Goal: Information Seeking & Learning: Learn about a topic

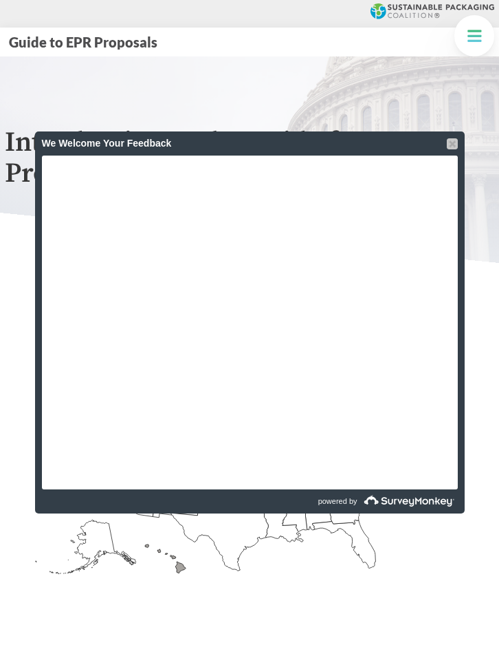
click at [449, 144] on div at bounding box center [452, 143] width 11 height 11
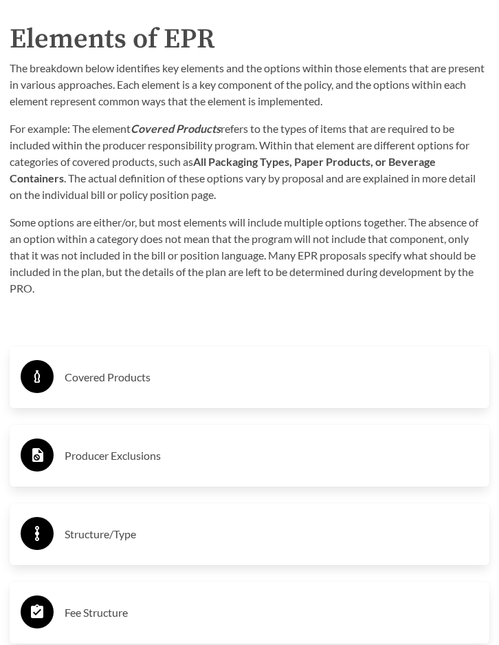
scroll to position [2752, 0]
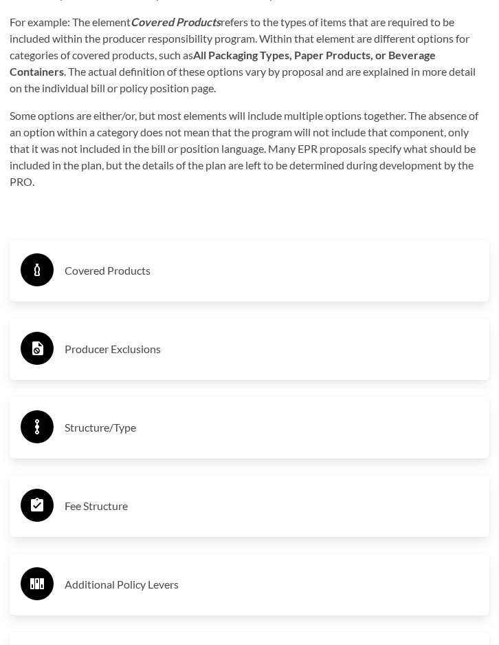
click at [128, 276] on h3 "Covered Products" at bounding box center [272, 270] width 414 height 22
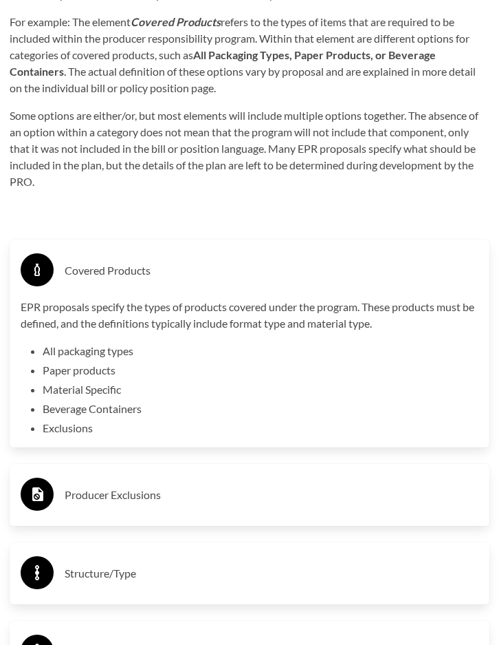
click at [74, 428] on li "Exclusions" at bounding box center [261, 428] width 436 height 17
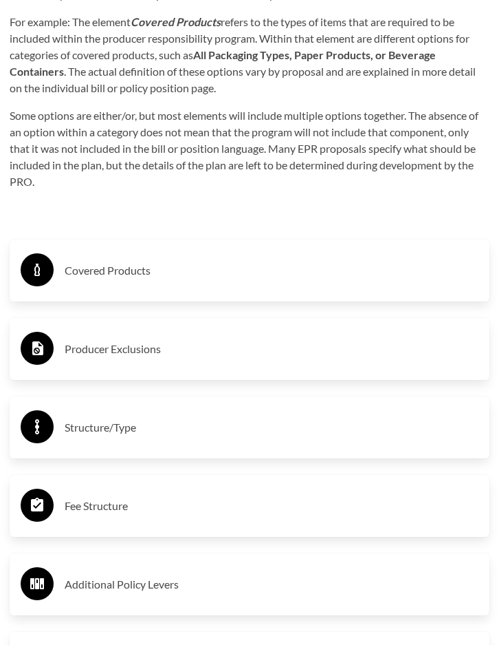
click at [90, 358] on h3 "Producer Exclusions" at bounding box center [272, 349] width 414 height 22
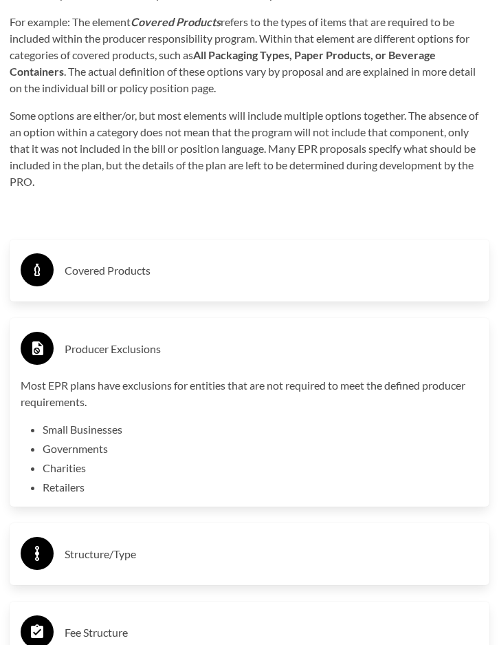
scroll to position [2867, 0]
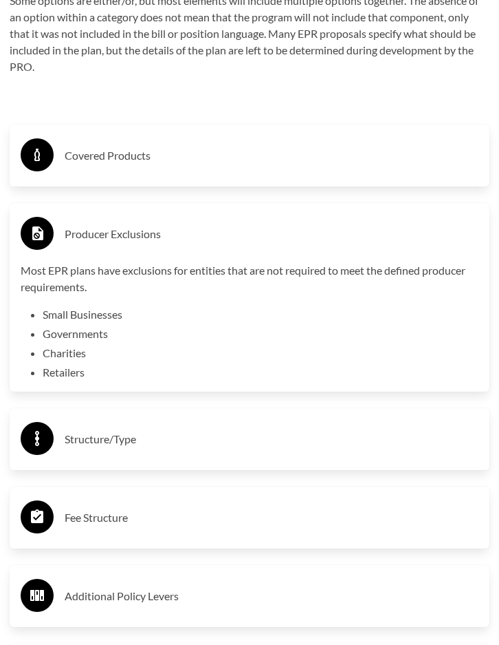
click at [89, 433] on h3 "Structure/Type" at bounding box center [272, 439] width 414 height 22
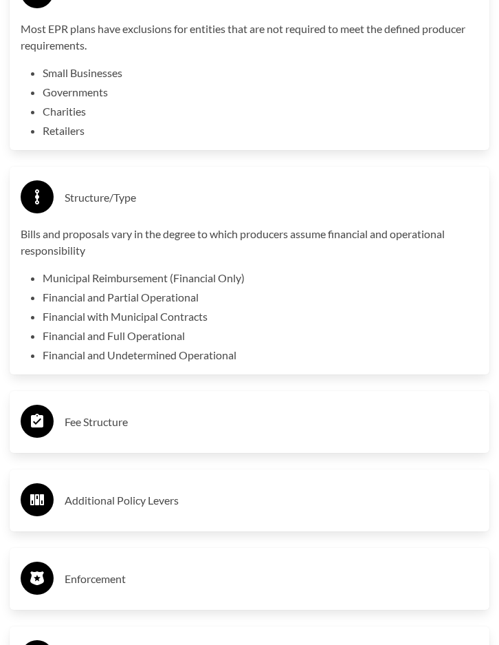
scroll to position [3211, 0]
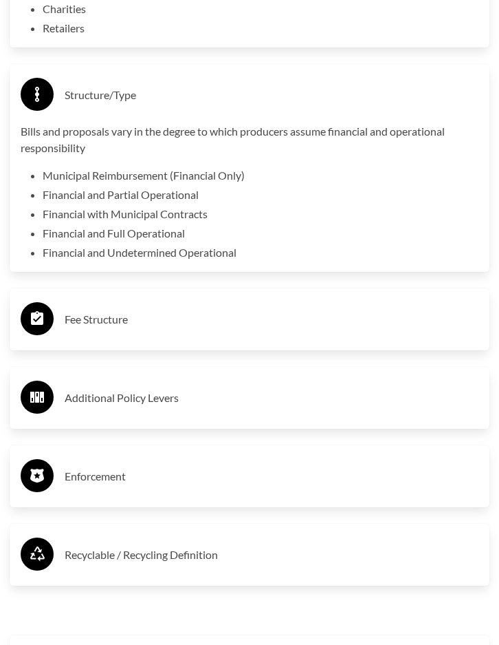
click at [89, 324] on h3 "Fee Structure" at bounding box center [272, 319] width 414 height 22
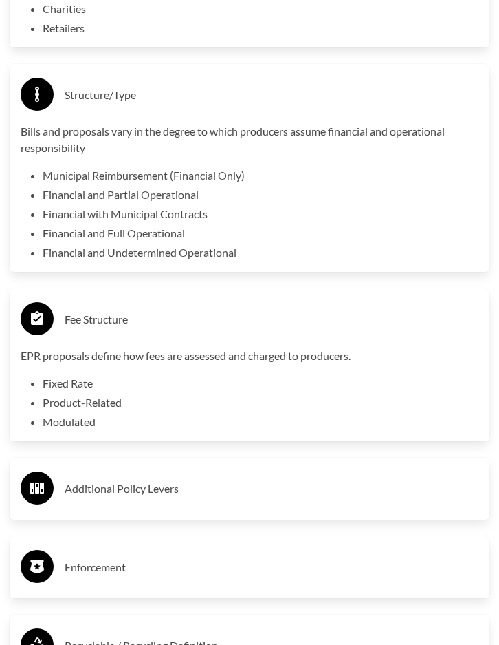
click at [89, 474] on div "Additional Policy Levers" at bounding box center [250, 488] width 480 height 62
click at [89, 483] on h3 "Additional Policy Levers" at bounding box center [272, 488] width 414 height 22
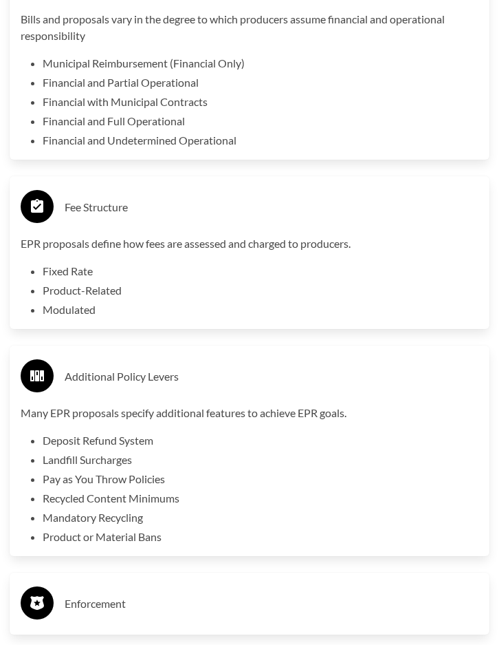
scroll to position [3440, 0]
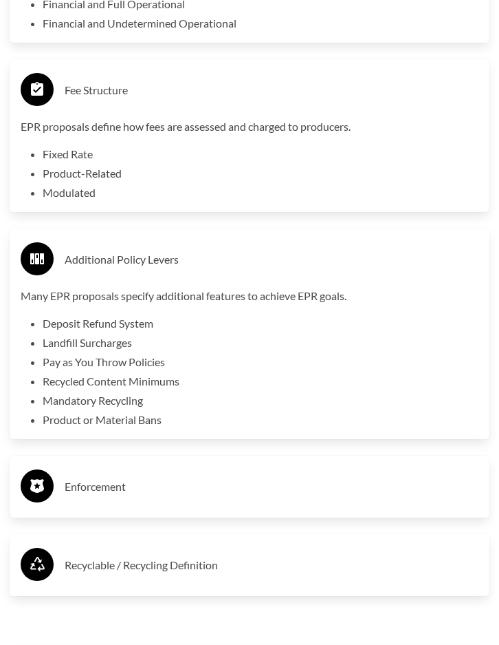
click at [89, 484] on h3 "Enforcement" at bounding box center [272, 486] width 414 height 22
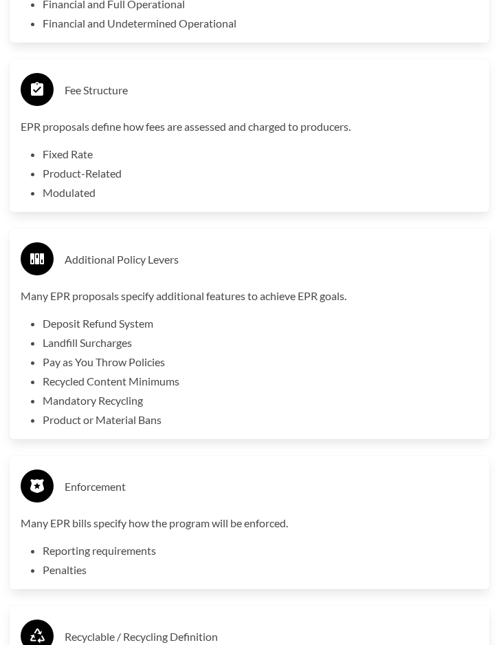
click at [89, 484] on h3 "Enforcement" at bounding box center [272, 486] width 414 height 22
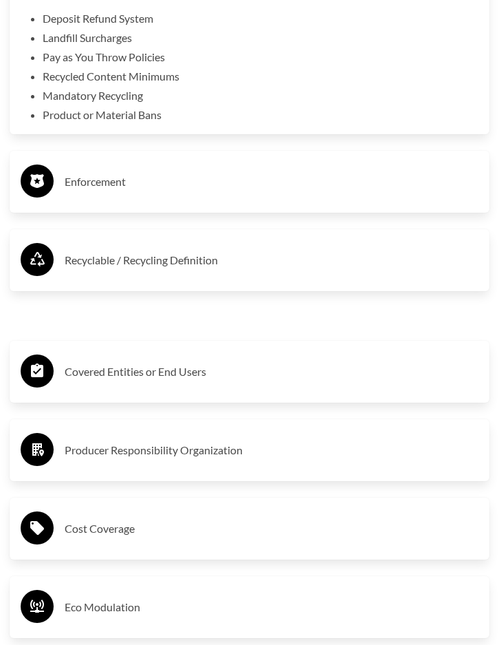
scroll to position [3784, 0]
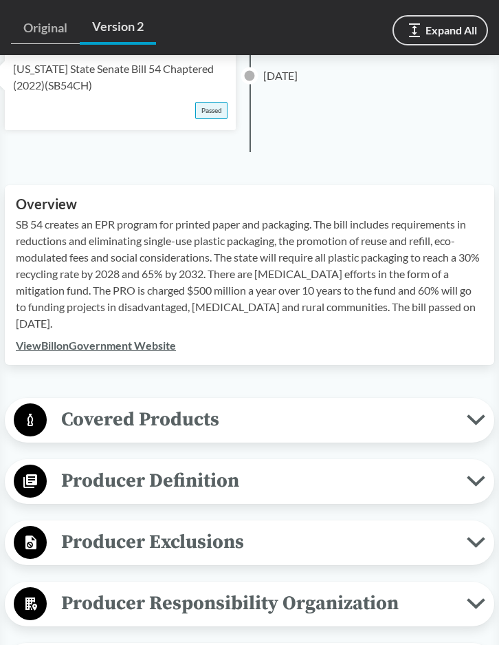
scroll to position [573, 0]
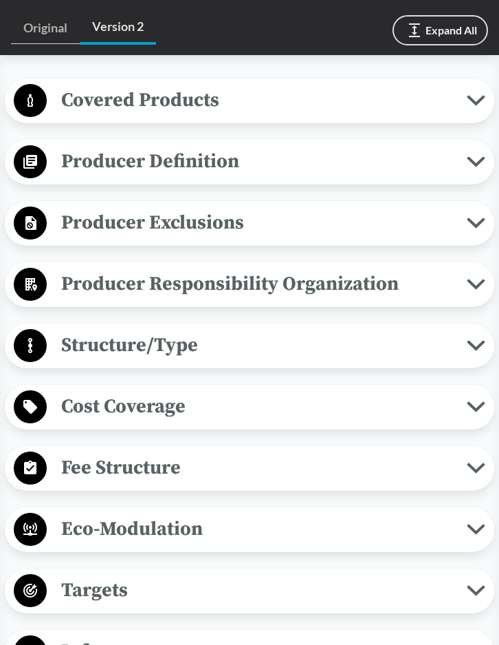
click at [330, 166] on span "Producer Definition" at bounding box center [257, 161] width 420 height 31
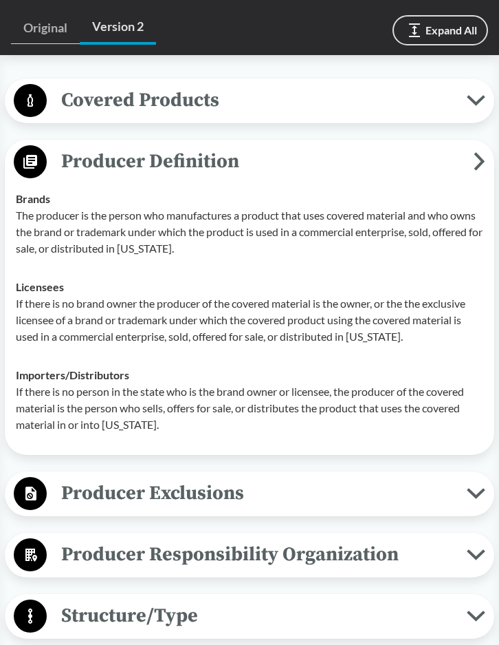
click at [311, 119] on div "Covered Products All Packaging Types Covered products includes single-use packa…" at bounding box center [250, 100] width 490 height 45
click at [310, 110] on span "Covered Products" at bounding box center [257, 100] width 420 height 31
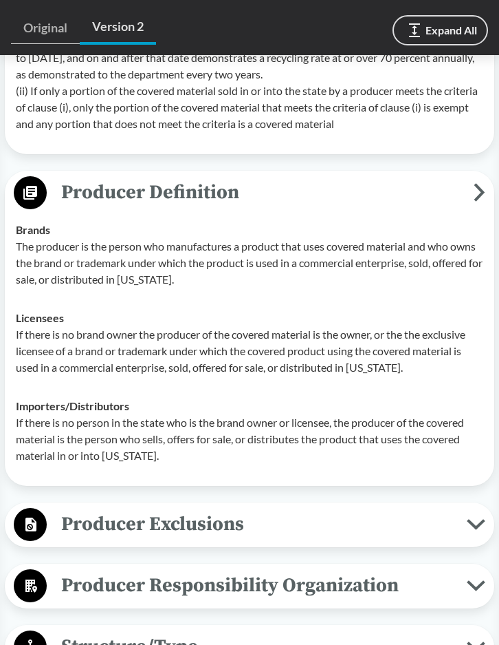
scroll to position [1261, 0]
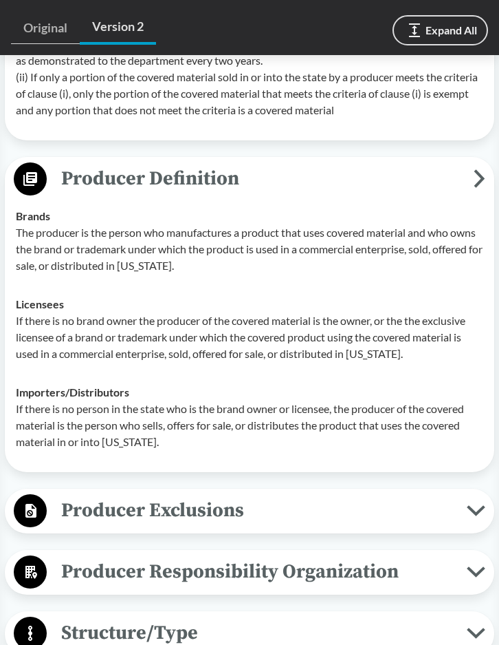
click at [99, 503] on span "Producer Exclusions" at bounding box center [257, 510] width 420 height 31
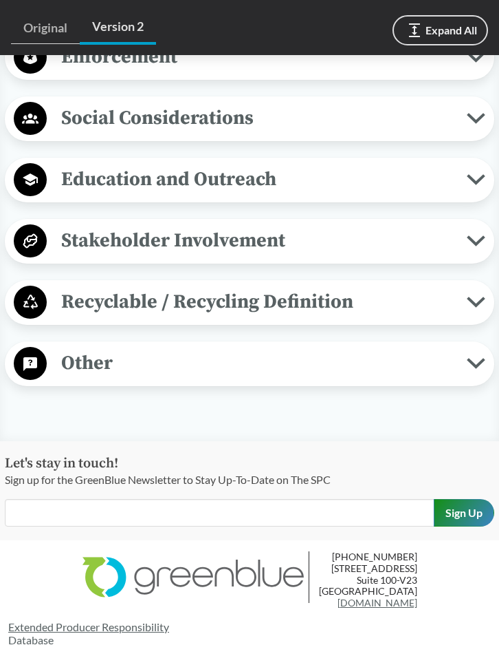
scroll to position [2589, 0]
